Goal: Information Seeking & Learning: Compare options

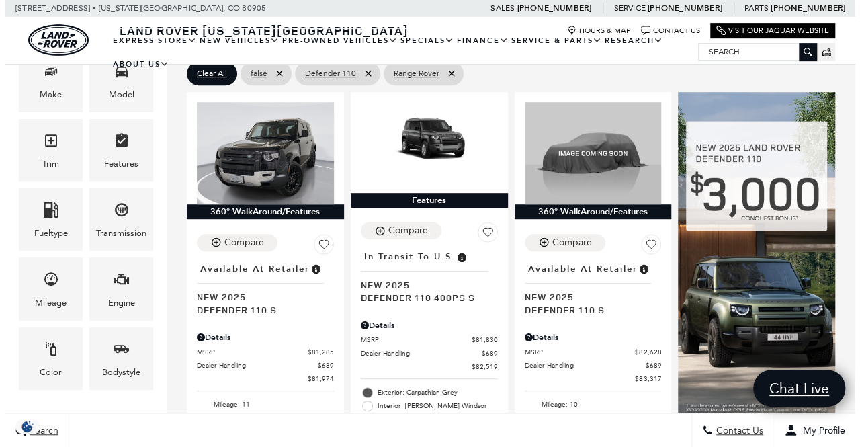
scroll to position [310, 0]
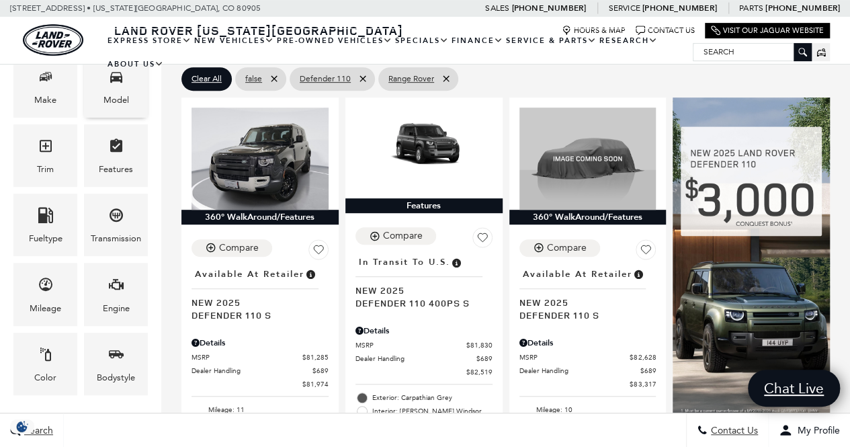
click at [125, 89] on div "Model" at bounding box center [116, 86] width 64 height 62
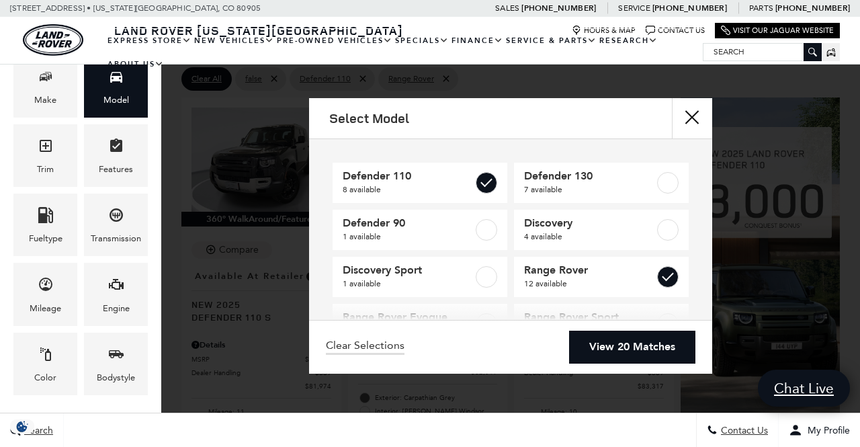
scroll to position [0, 0]
click at [657, 349] on link "View 20 Matches" at bounding box center [632, 346] width 126 height 33
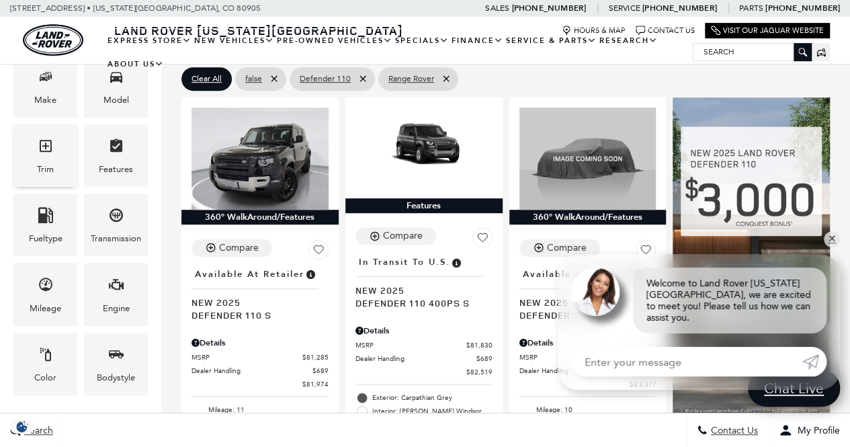
click at [48, 146] on icon "Trim" at bounding box center [46, 146] width 16 height 16
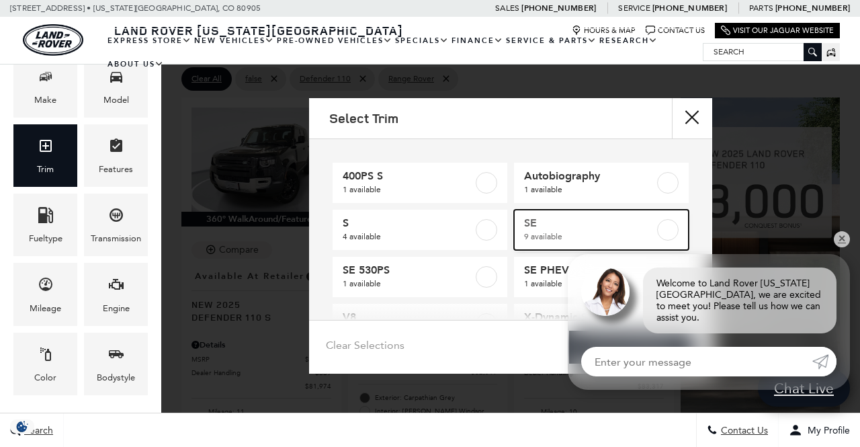
click at [661, 229] on label at bounding box center [667, 229] width 21 height 21
type input "$124,074"
type input "$161,034"
checkbox input "true"
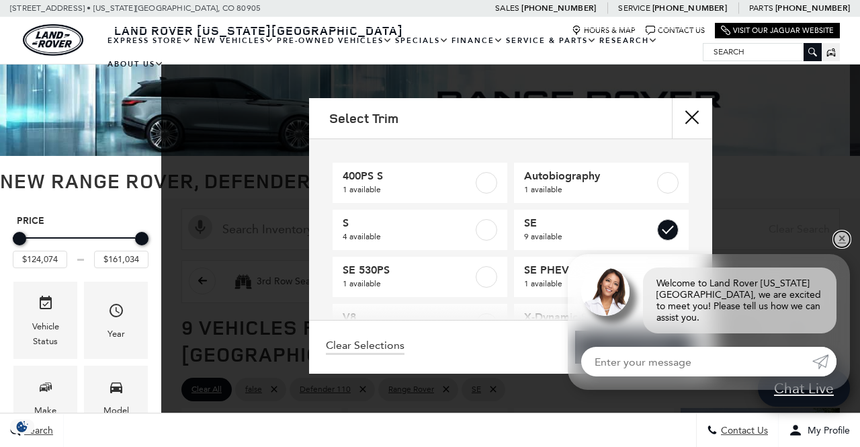
click at [842, 247] on link "✕" at bounding box center [841, 239] width 16 height 16
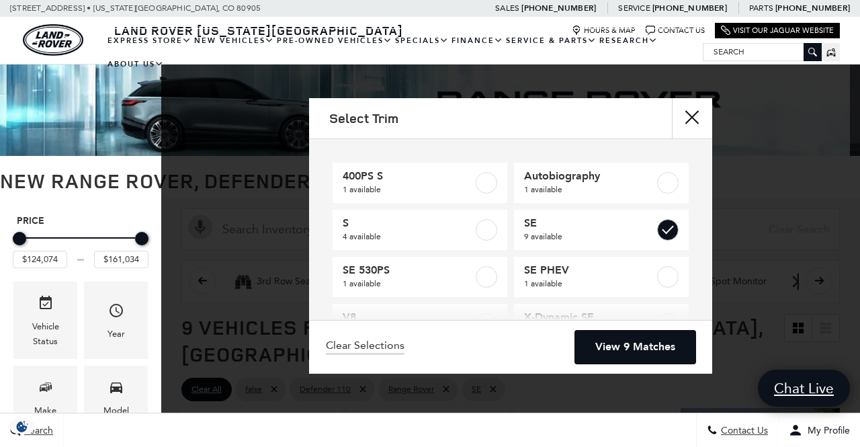
click at [656, 339] on link "View 9 Matches" at bounding box center [635, 346] width 120 height 33
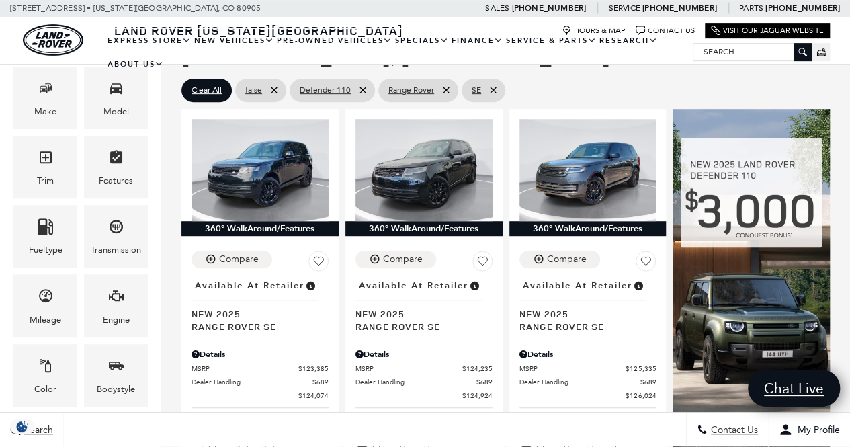
scroll to position [304, 0]
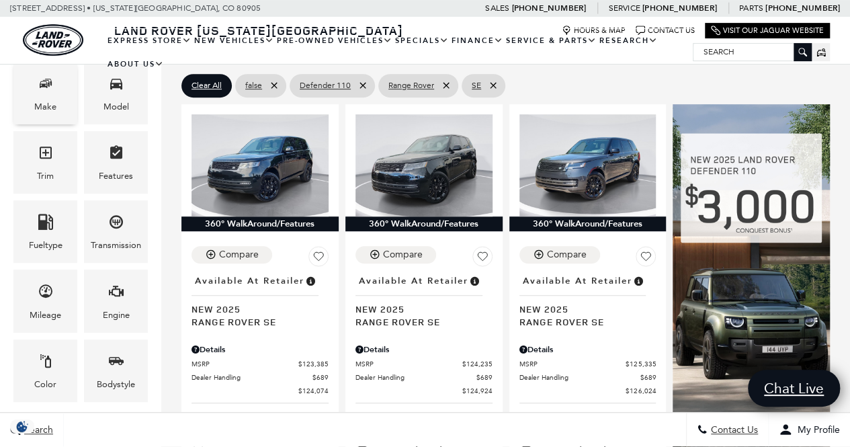
click at [51, 92] on span "Make" at bounding box center [46, 86] width 16 height 28
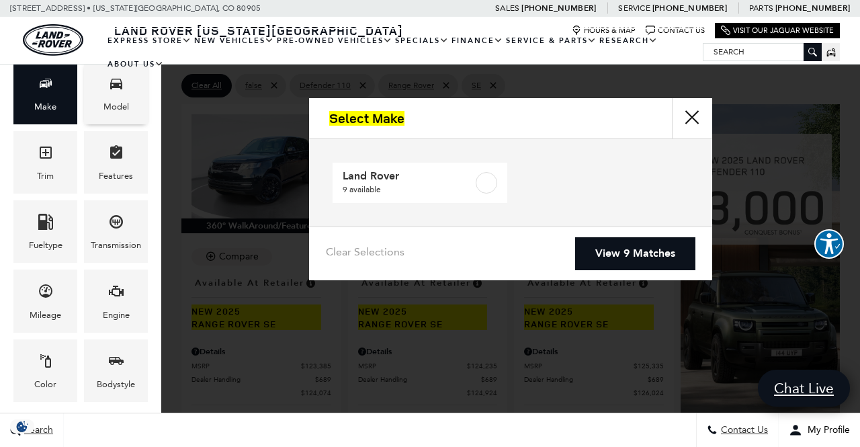
click at [128, 89] on div "Model" at bounding box center [116, 93] width 64 height 62
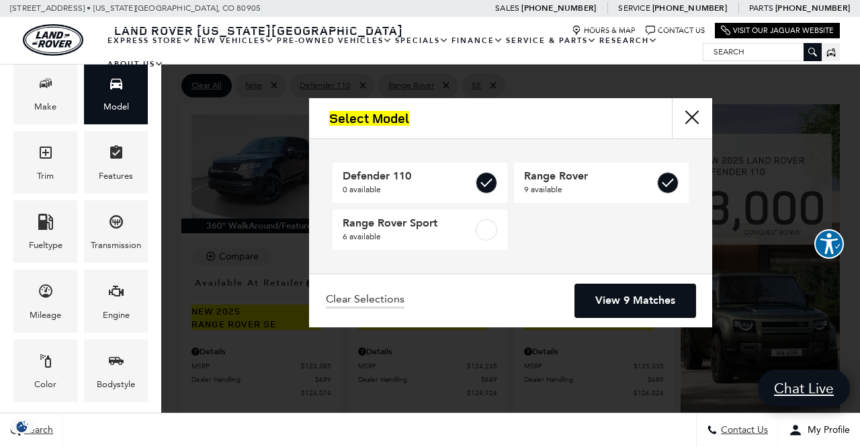
click at [635, 301] on link "View 9 Matches" at bounding box center [635, 300] width 120 height 33
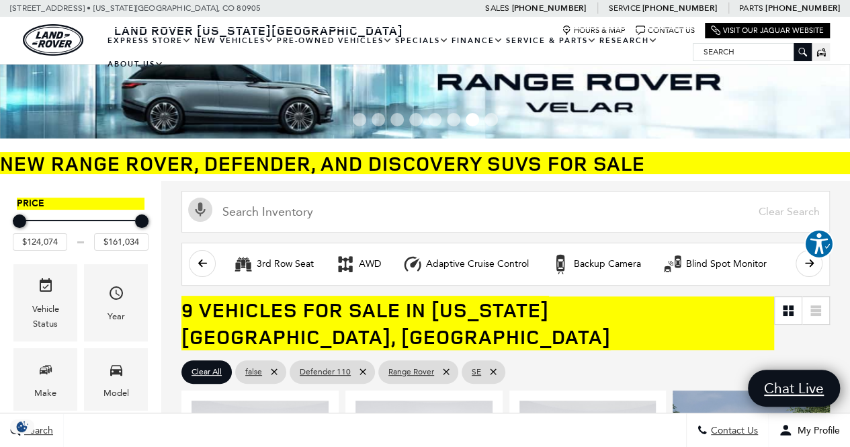
scroll to position [0, 0]
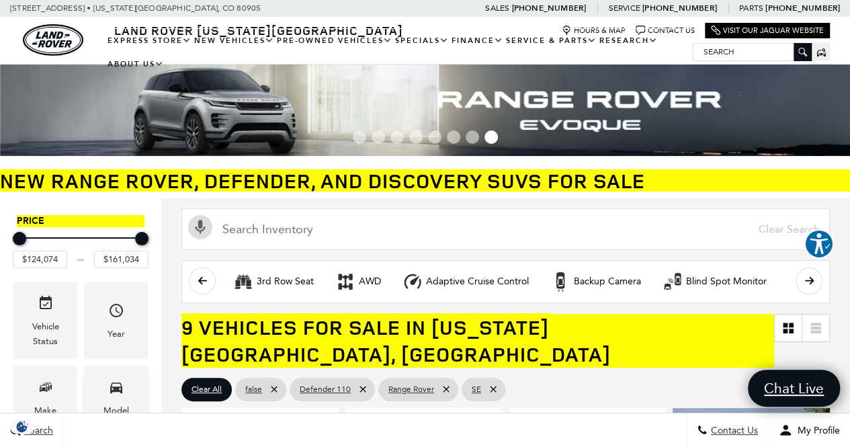
click at [120, 379] on icon "Model" at bounding box center [116, 387] width 16 height 16
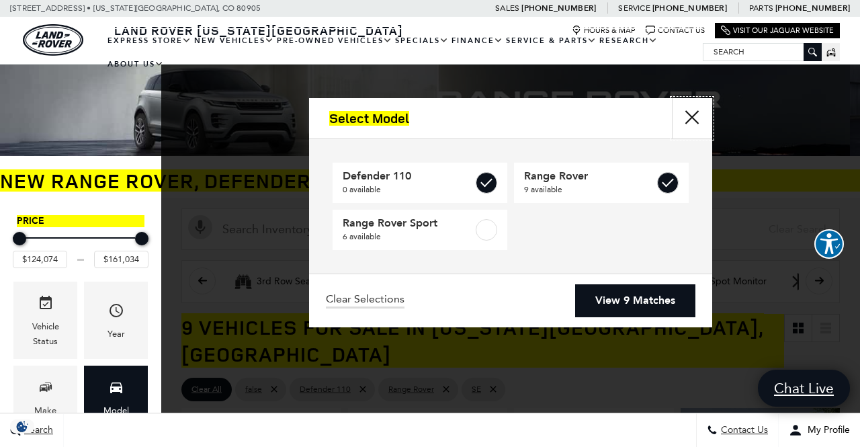
click at [690, 116] on button "Close" at bounding box center [692, 118] width 40 height 40
